Goal: Transaction & Acquisition: Obtain resource

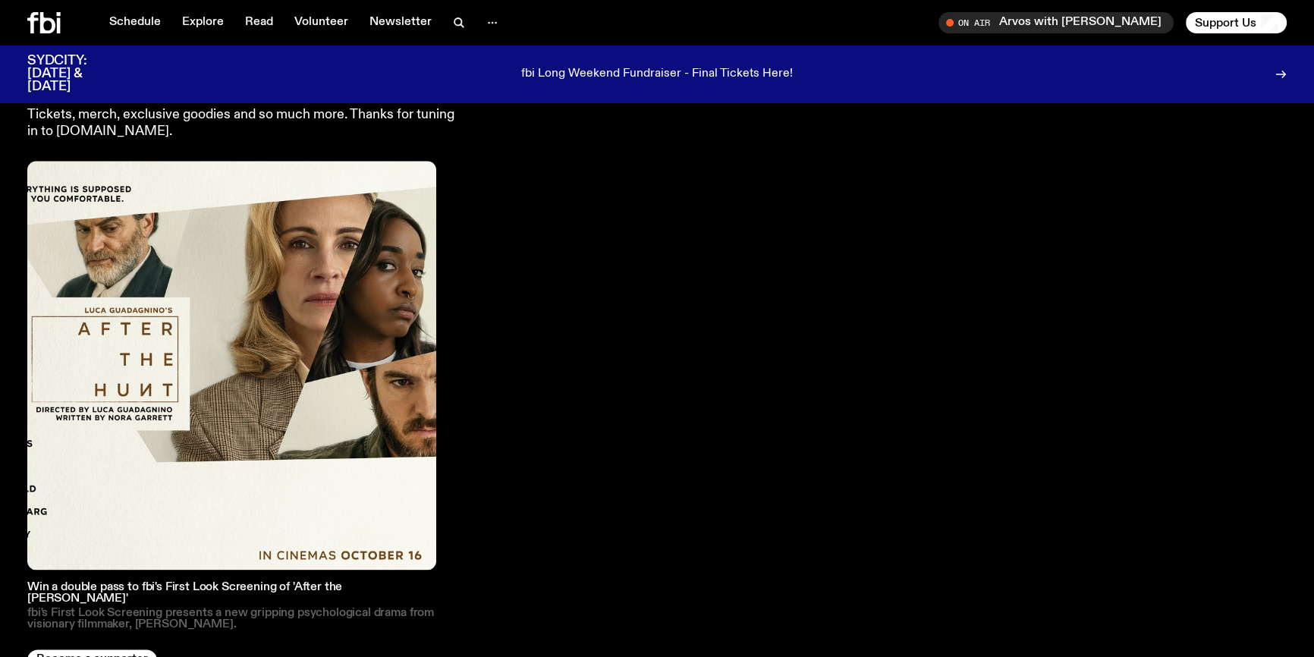
scroll to position [2266, 0]
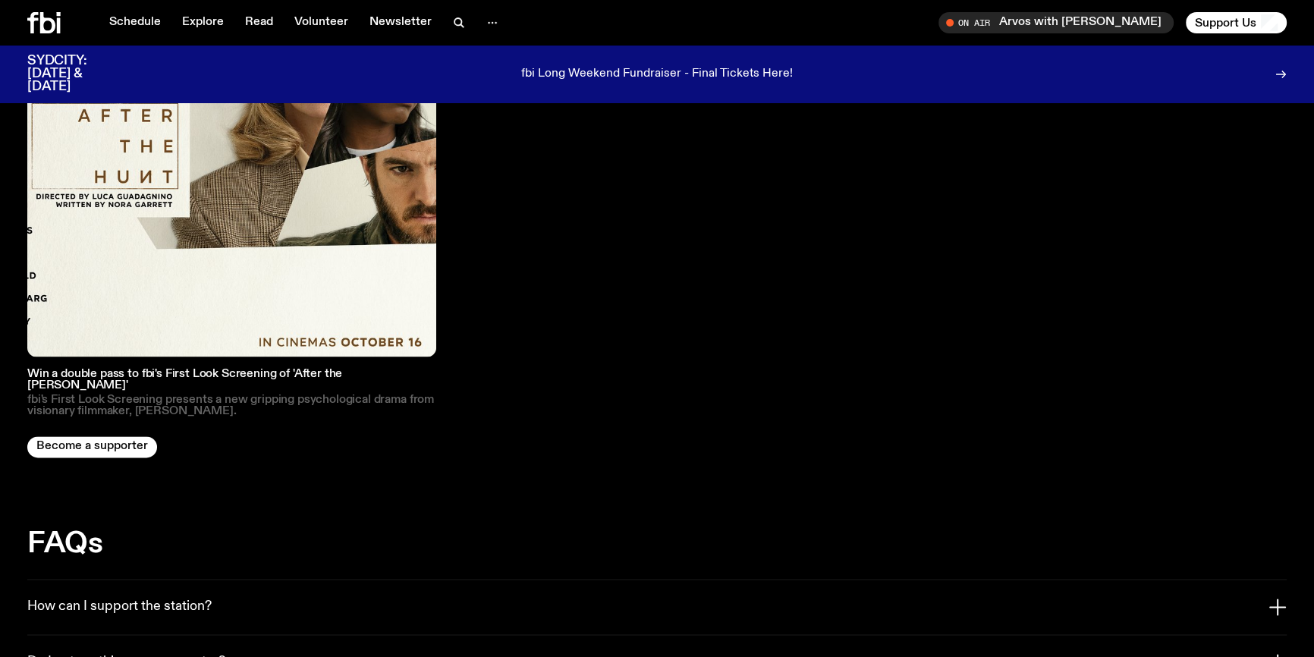
scroll to position [2475, 0]
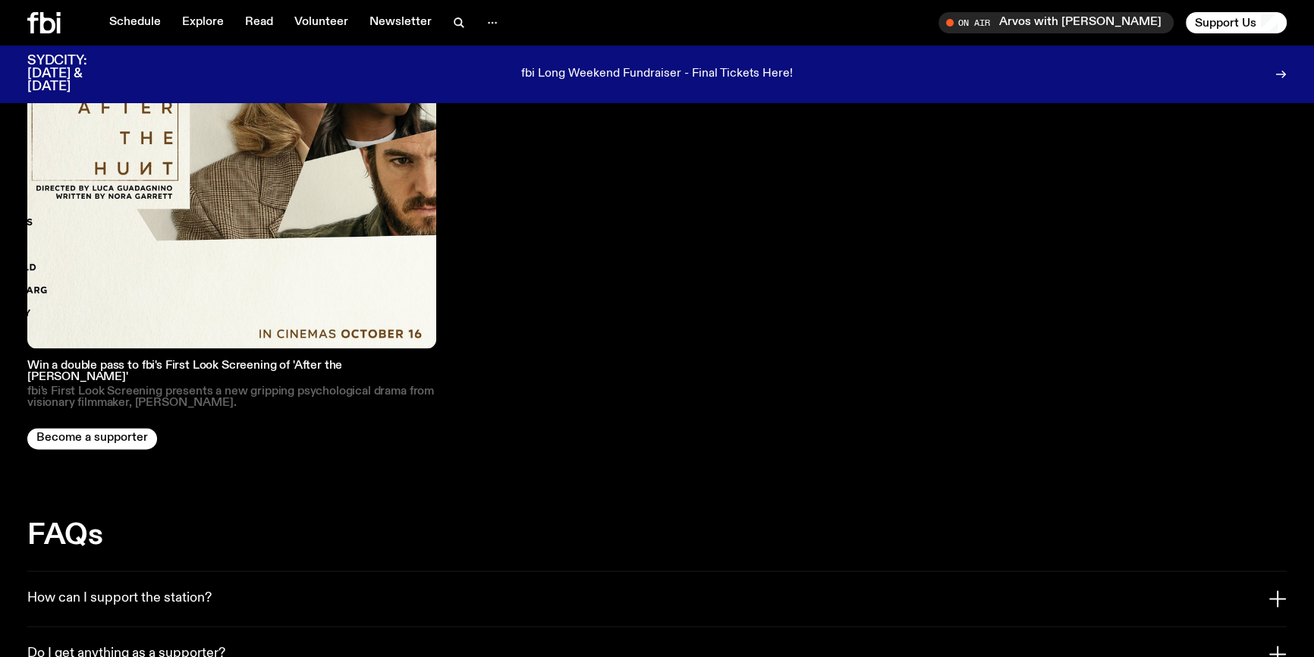
click at [227, 164] on img at bounding box center [231, 143] width 409 height 409
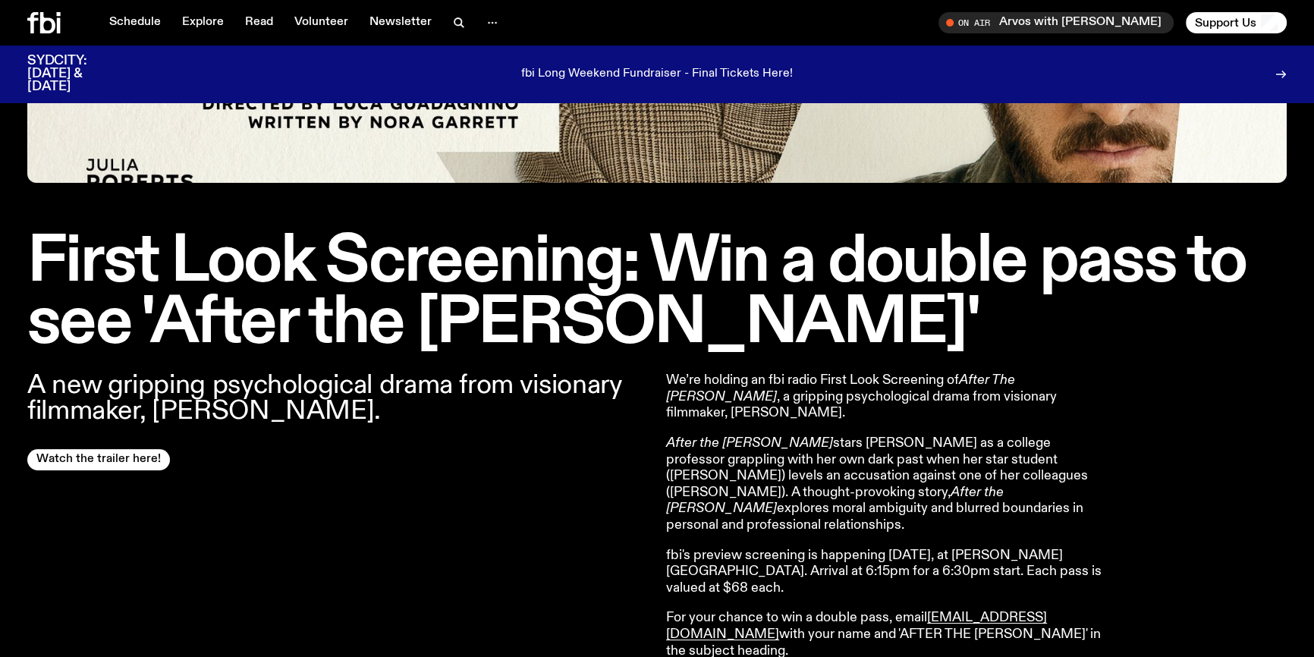
scroll to position [407, 0]
